Goal: Find specific page/section: Find specific page/section

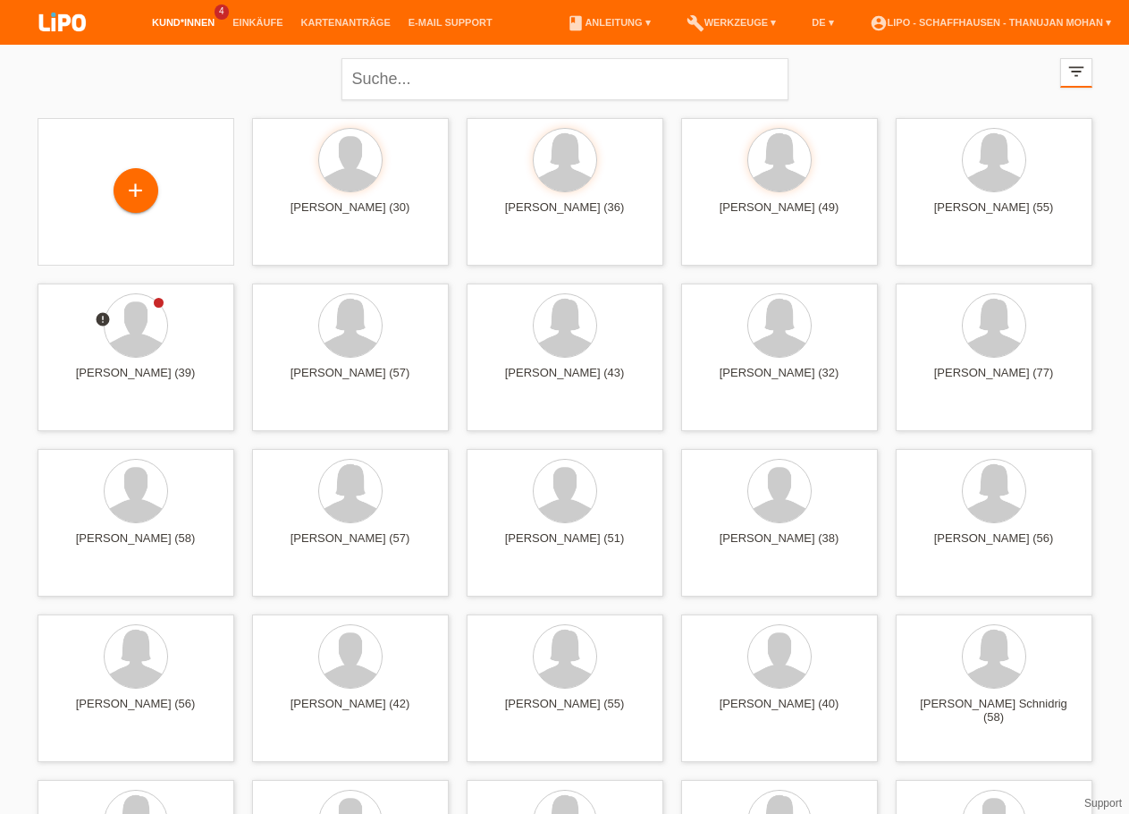
click at [156, 84] on div "close filter_list view_module Alle Kund*innen anzeigen star Markierte Kund*inne…" at bounding box center [565, 77] width 1073 height 64
click at [954, 247] on span "Anzeigen" at bounding box center [946, 249] width 48 height 13
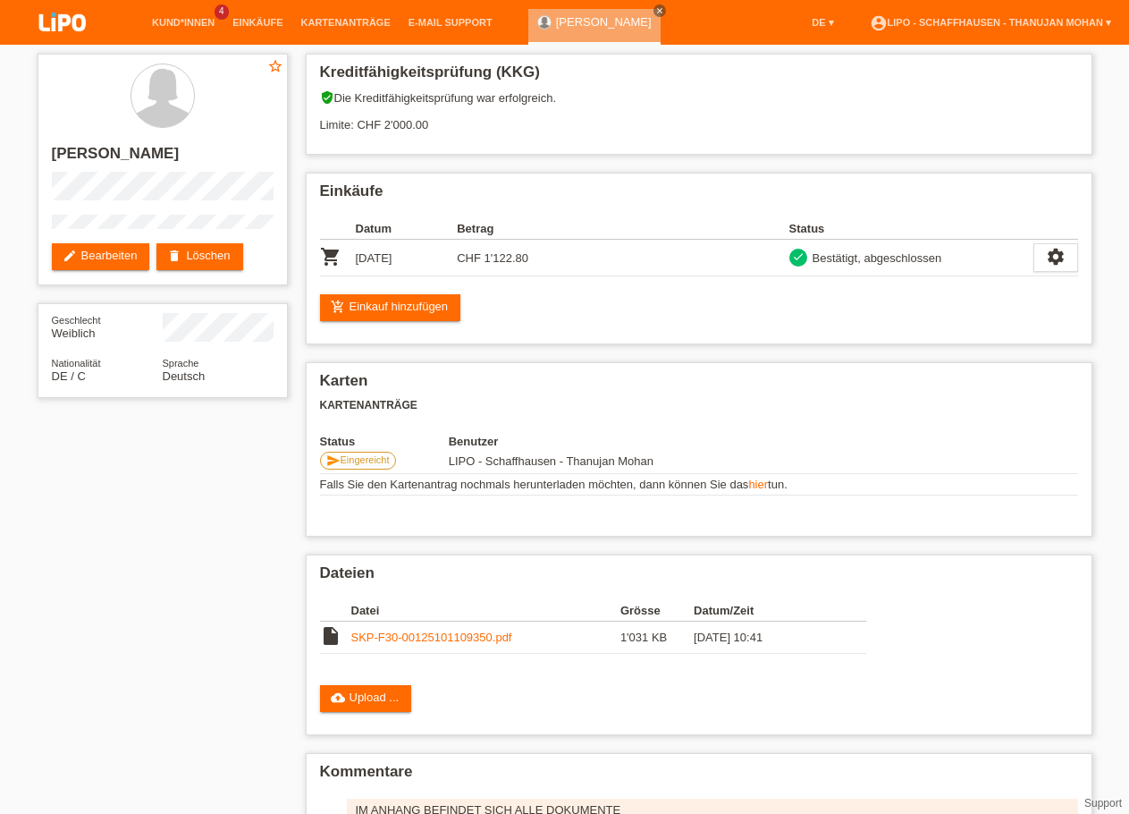
click at [55, 12] on img at bounding box center [62, 23] width 89 height 47
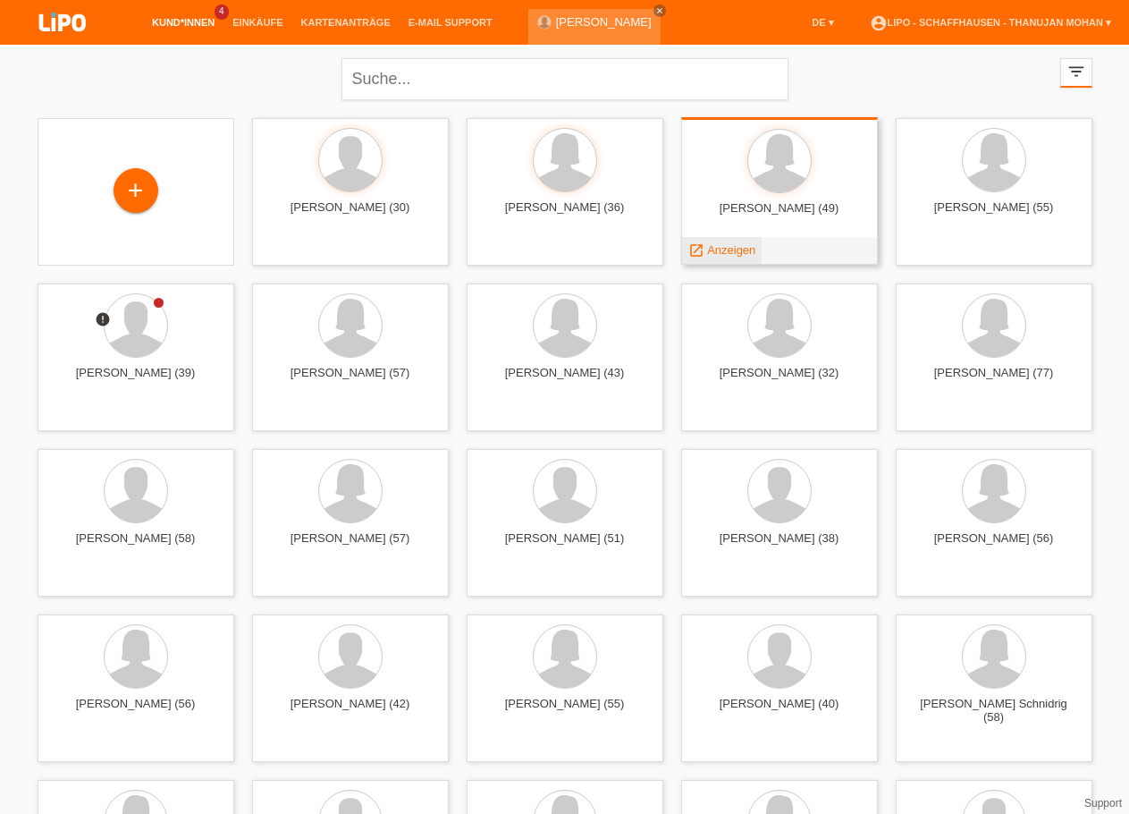
click at [739, 254] on span "Anzeigen" at bounding box center [731, 249] width 48 height 13
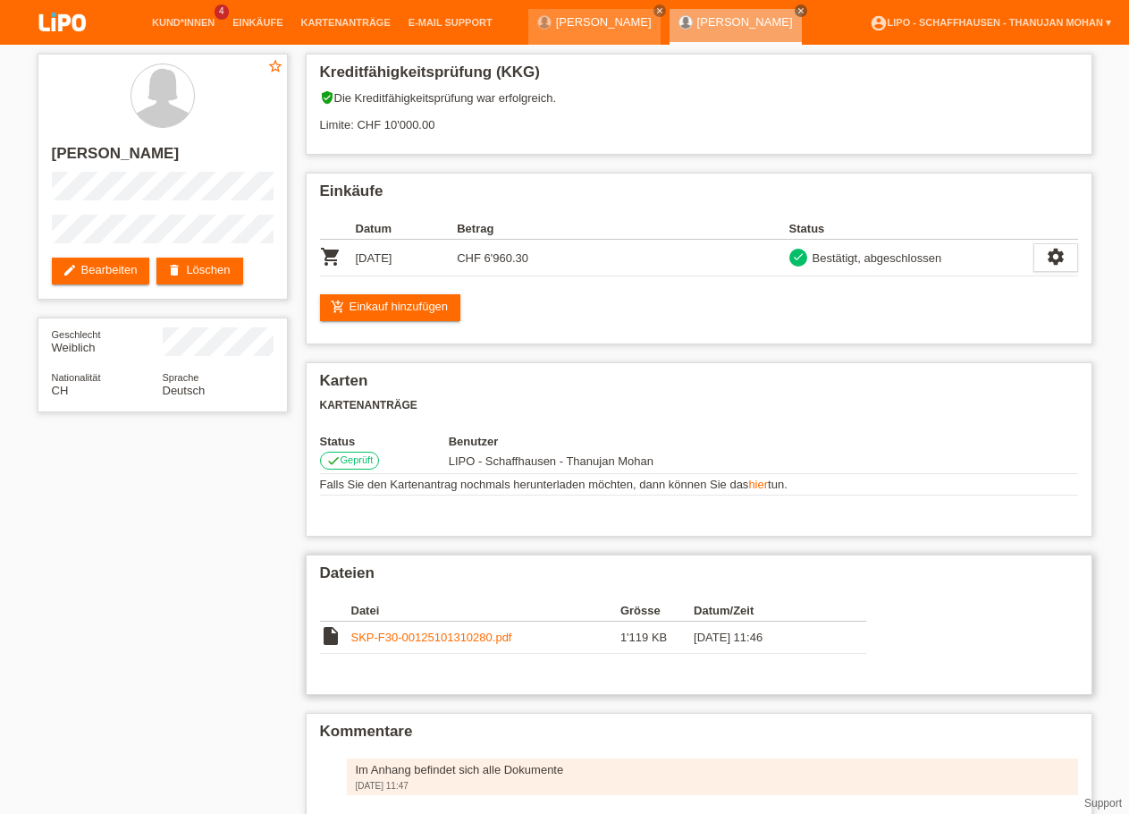
click at [426, 644] on link "SKP-F30-00125101310280.pdf" at bounding box center [431, 636] width 161 height 13
click at [56, 24] on img at bounding box center [62, 23] width 89 height 47
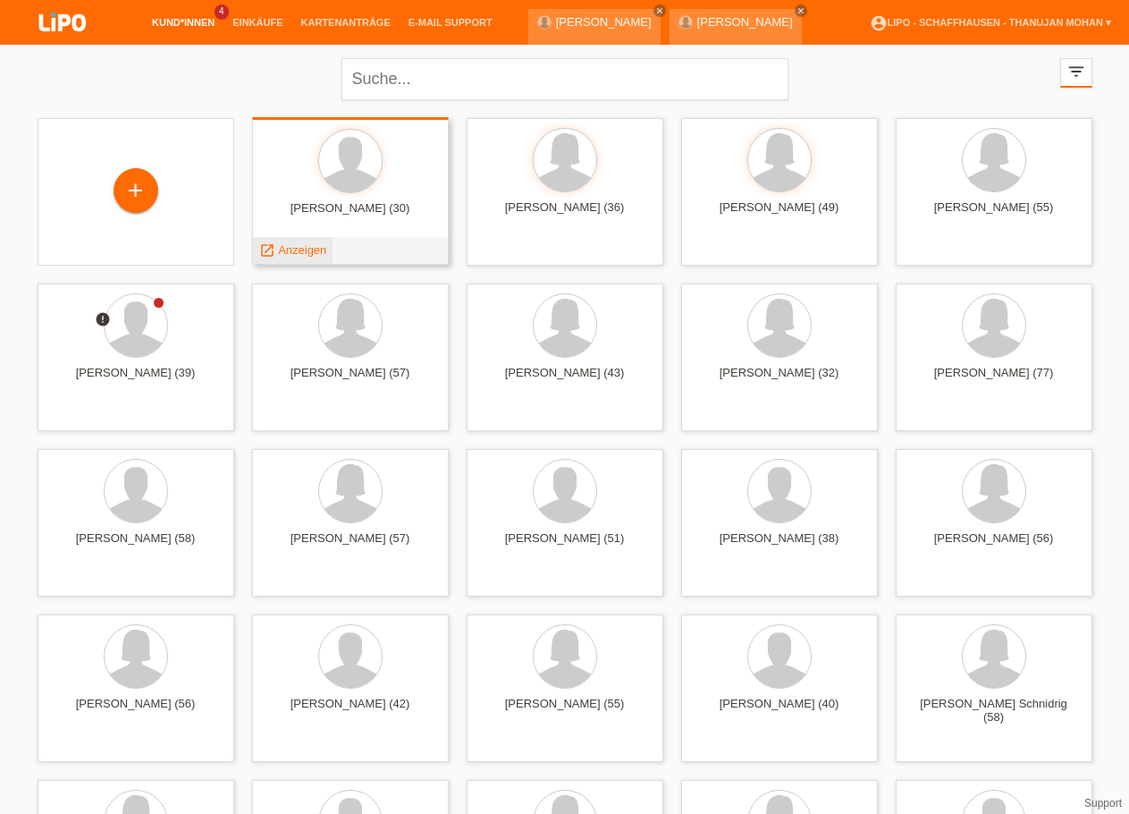
click at [299, 253] on span "Anzeigen" at bounding box center [302, 249] width 48 height 13
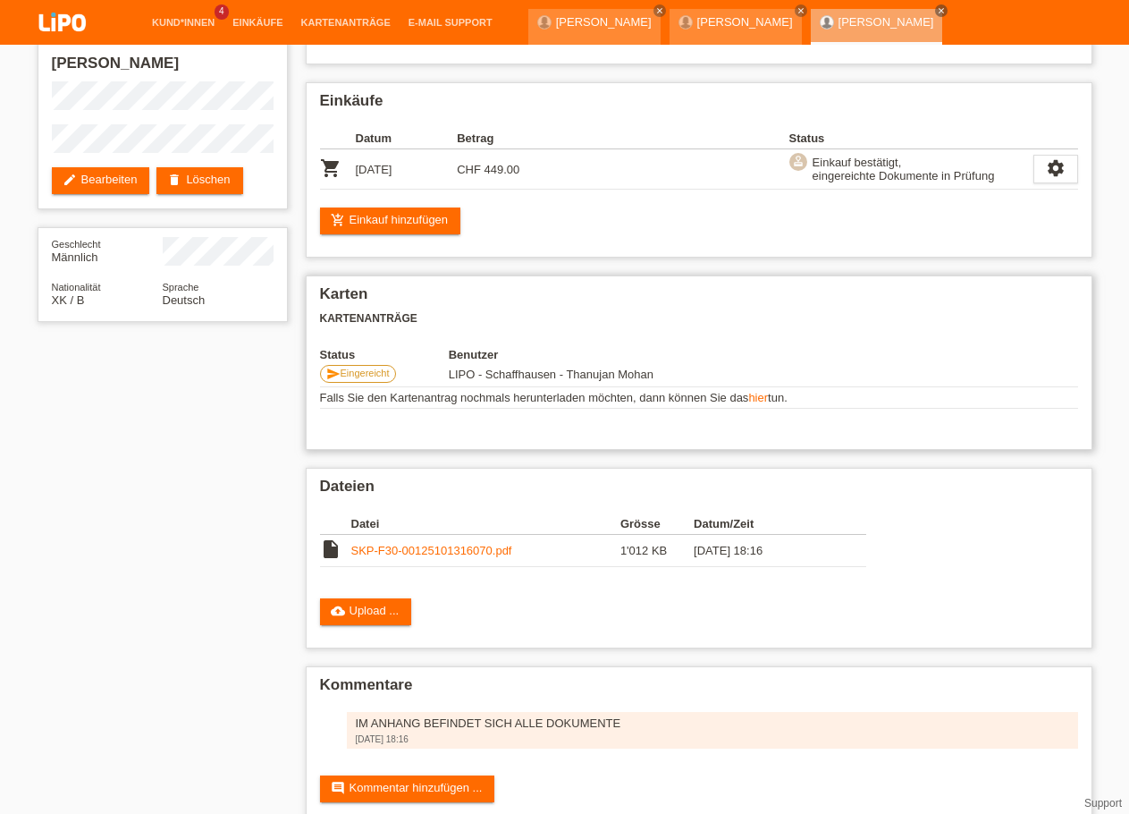
scroll to position [91, 0]
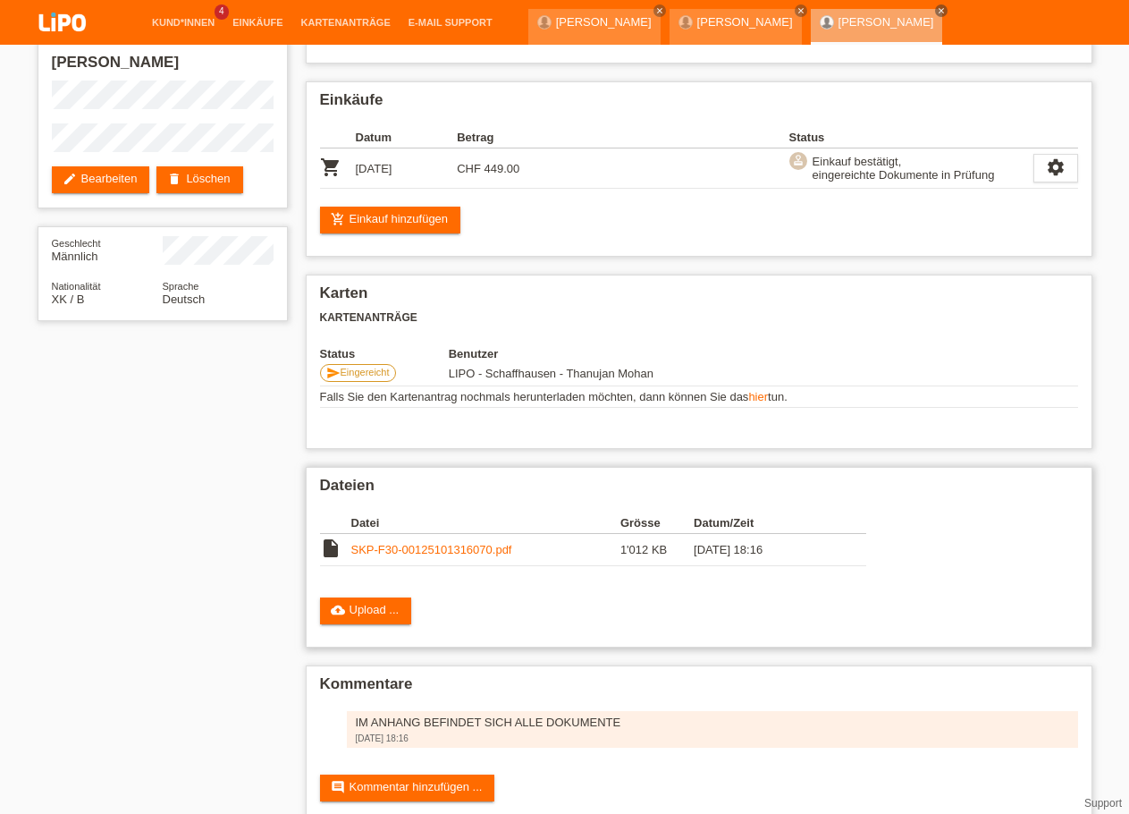
click at [418, 556] on link "SKP-F30-00125101316070.pdf" at bounding box center [431, 549] width 161 height 13
click at [88, 33] on img at bounding box center [62, 23] width 89 height 47
